Goal: Transaction & Acquisition: Purchase product/service

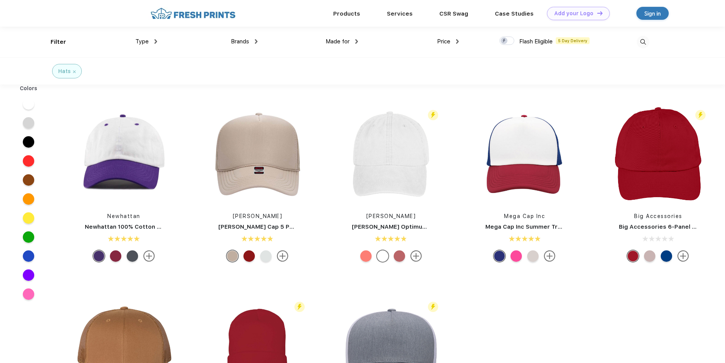
scroll to position [0, 0]
click at [663, 167] on img at bounding box center [658, 153] width 101 height 101
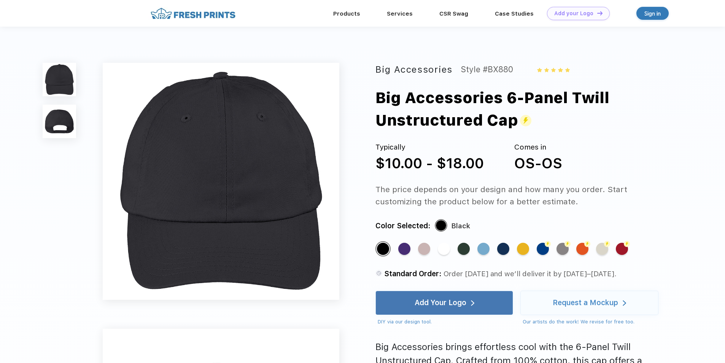
click at [69, 129] on img at bounding box center [59, 121] width 33 height 33
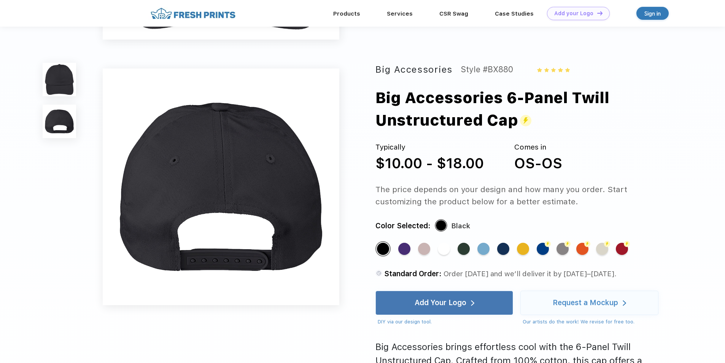
scroll to position [250, 0]
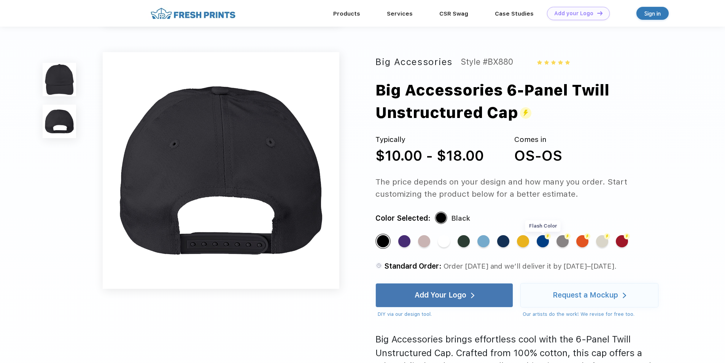
click at [543, 241] on div "Flash Color" at bounding box center [543, 242] width 12 height 12
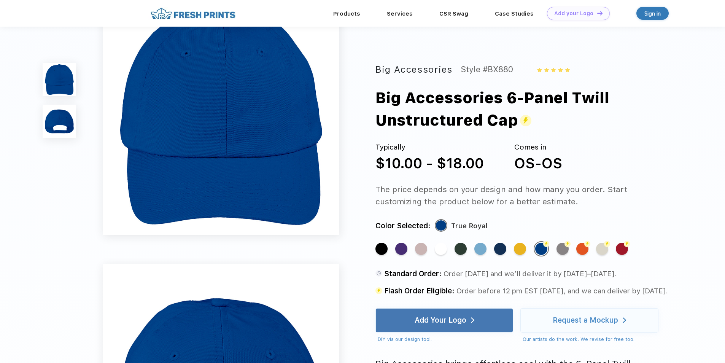
scroll to position [0, 0]
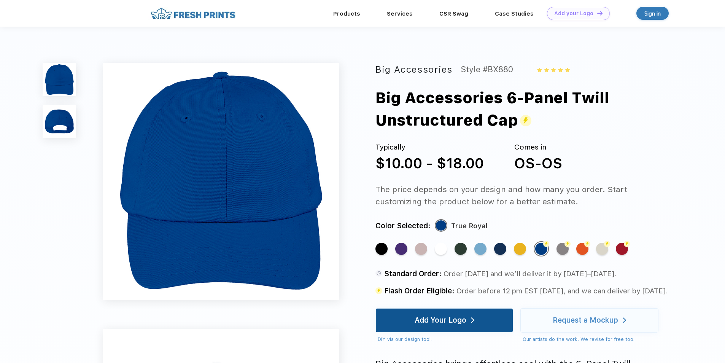
click at [445, 322] on div "Add Your Logo" at bounding box center [441, 321] width 52 height 8
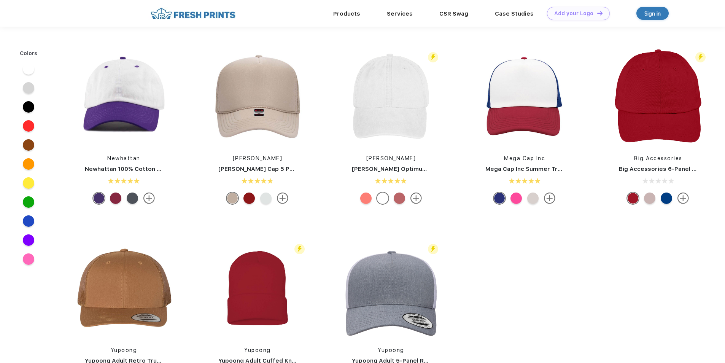
scroll to position [0, 0]
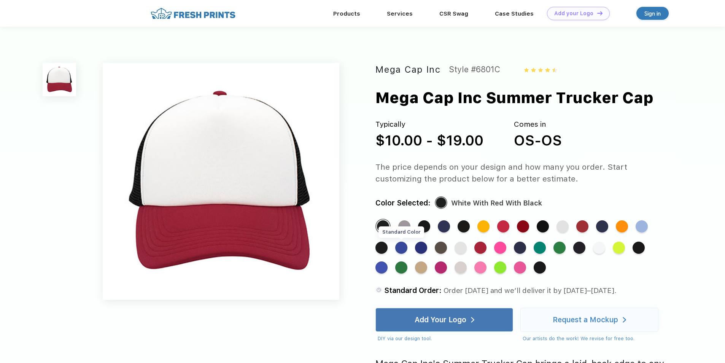
click at [404, 250] on div "Standard Color" at bounding box center [401, 248] width 12 height 12
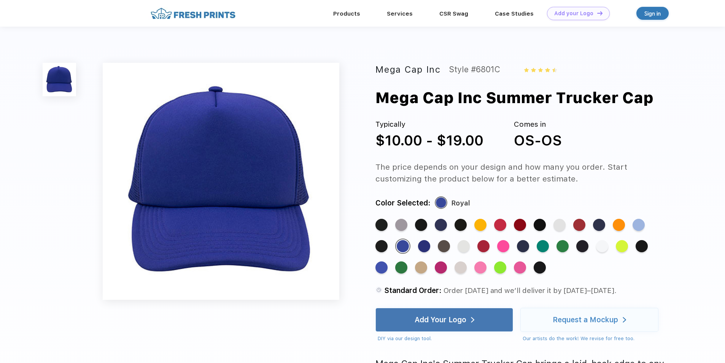
drag, startPoint x: 403, startPoint y: 251, endPoint x: 368, endPoint y: 273, distance: 41.0
drag, startPoint x: 368, startPoint y: 273, endPoint x: 320, endPoint y: 284, distance: 49.5
click at [320, 284] on img at bounding box center [221, 181] width 237 height 237
click at [379, 269] on div "Standard Color" at bounding box center [382, 267] width 12 height 12
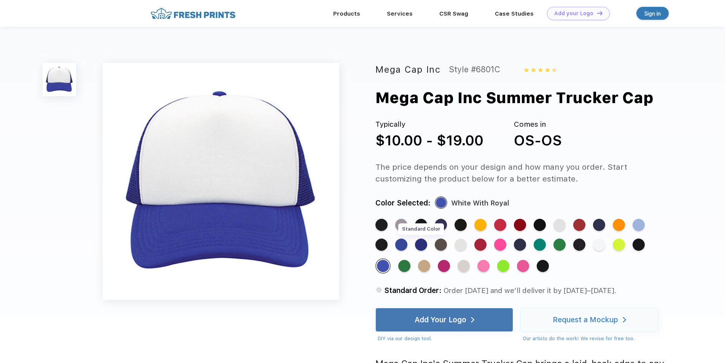
click at [426, 246] on div "Standard Color" at bounding box center [421, 245] width 12 height 12
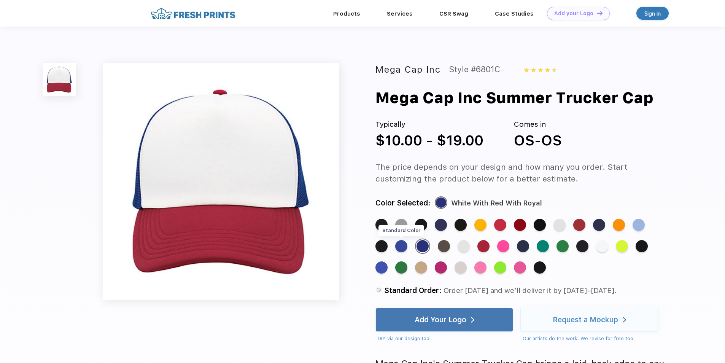
click at [400, 248] on div "Standard Color" at bounding box center [401, 246] width 12 height 12
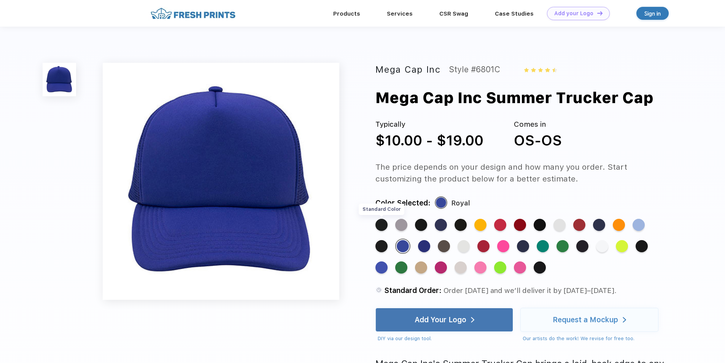
click at [382, 224] on div "Standard Color" at bounding box center [382, 225] width 12 height 12
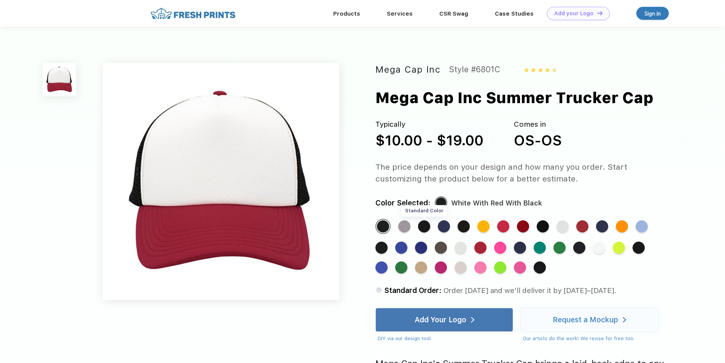
click at [425, 227] on div "Standard Color" at bounding box center [424, 226] width 12 height 12
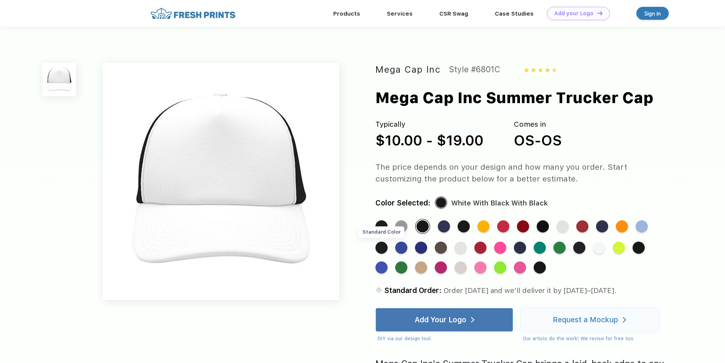
click at [382, 248] on div "Standard Color" at bounding box center [382, 248] width 12 height 12
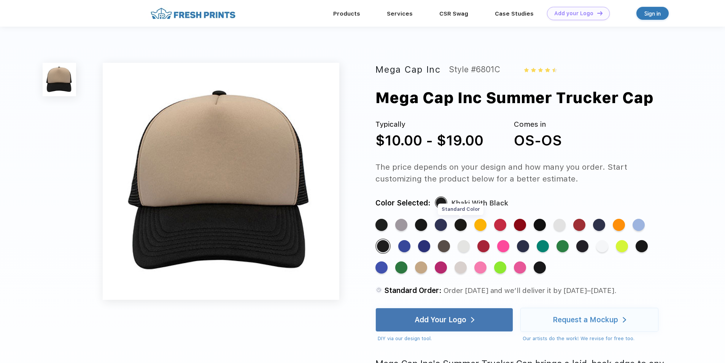
click at [460, 225] on div "Standard Color" at bounding box center [461, 225] width 12 height 12
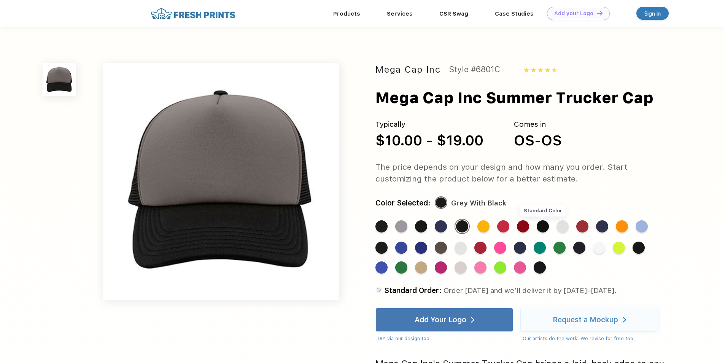
click at [543, 226] on div "Standard Color" at bounding box center [543, 226] width 12 height 12
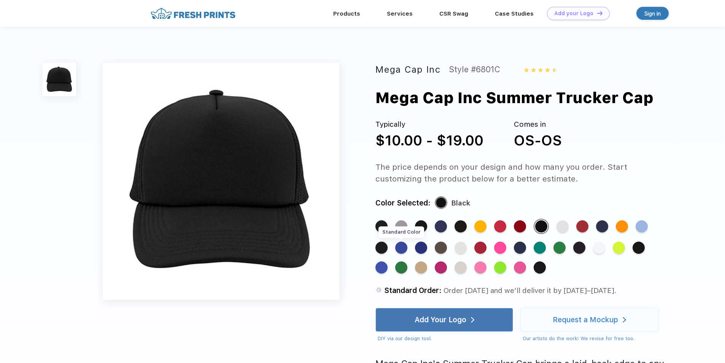
click at [402, 245] on div "Standard Color" at bounding box center [401, 248] width 12 height 12
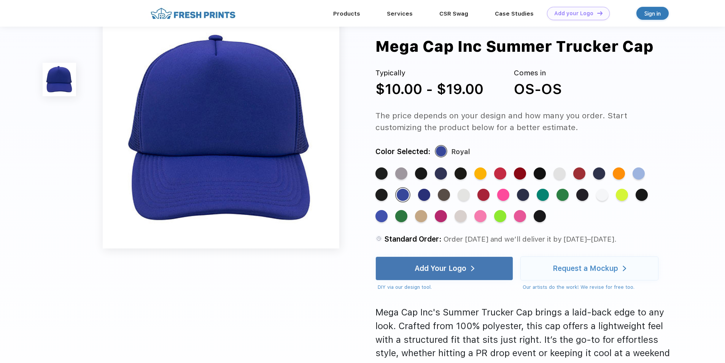
scroll to position [38, 0]
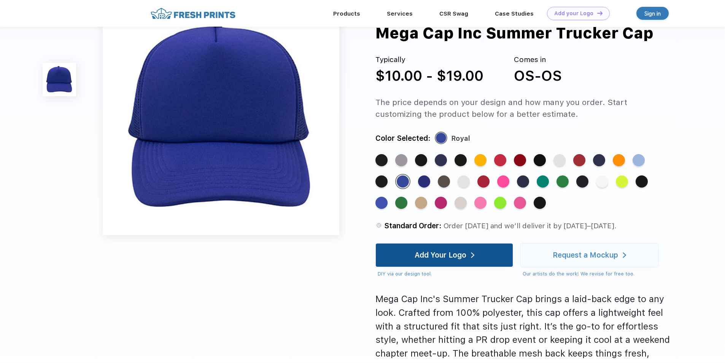
click at [443, 261] on div "Add Your Logo" at bounding box center [445, 256] width 60 height 24
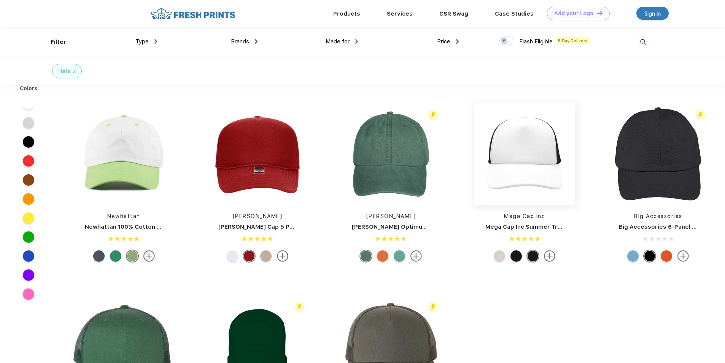
scroll to position [0, 0]
click at [560, 228] on link "Mega Cap Inc Summer Trucker Cap" at bounding box center [537, 226] width 102 height 7
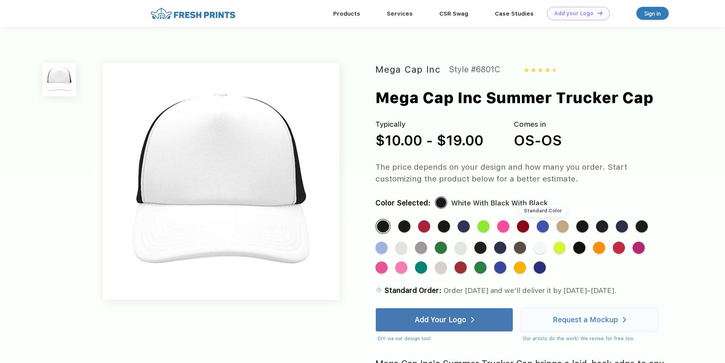
click at [542, 227] on div "Standard Color" at bounding box center [543, 226] width 12 height 12
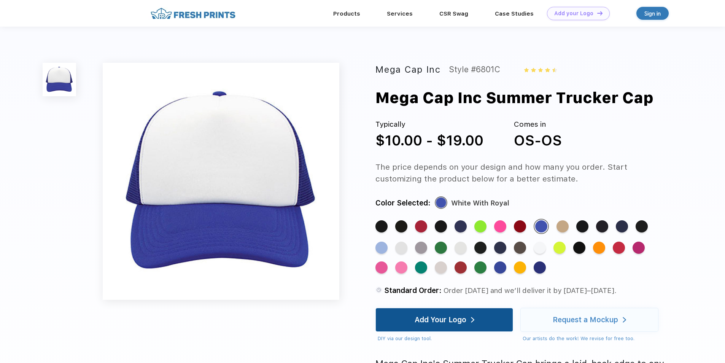
click at [442, 320] on div "Add Your Logo" at bounding box center [441, 320] width 52 height 8
